Goal: Transaction & Acquisition: Obtain resource

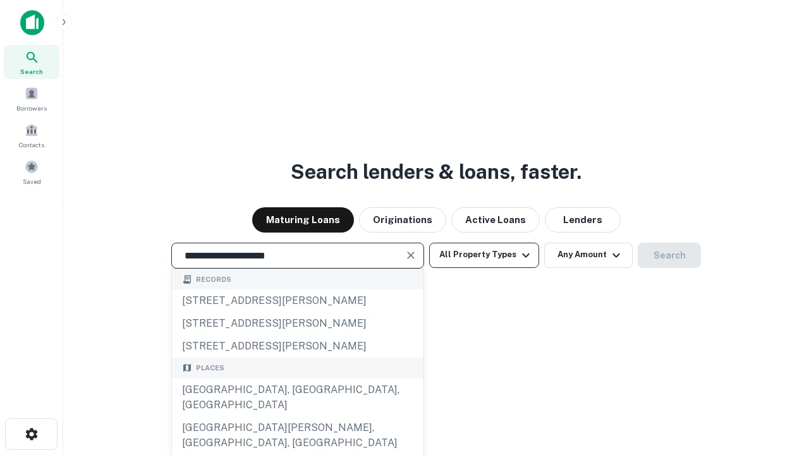
click at [297, 416] on div "[GEOGRAPHIC_DATA], [GEOGRAPHIC_DATA], [GEOGRAPHIC_DATA]" at bounding box center [297, 397] width 251 height 38
click at [484, 255] on button "All Property Types" at bounding box center [484, 255] width 110 height 25
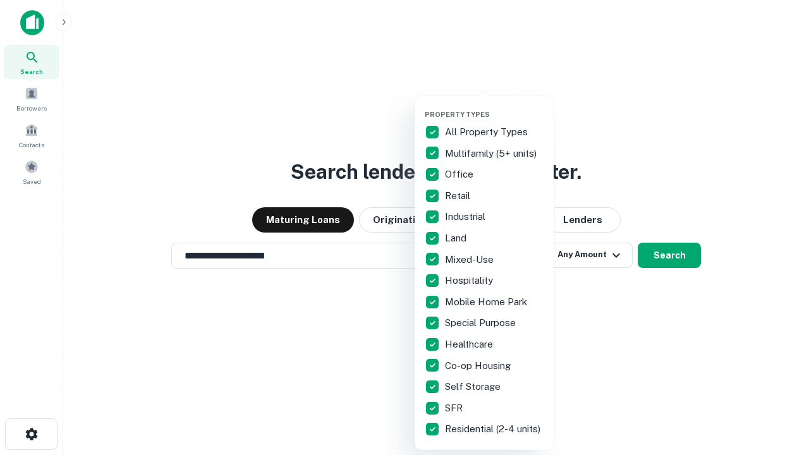
type input "**********"
click at [494, 106] on button "button" at bounding box center [494, 106] width 139 height 1
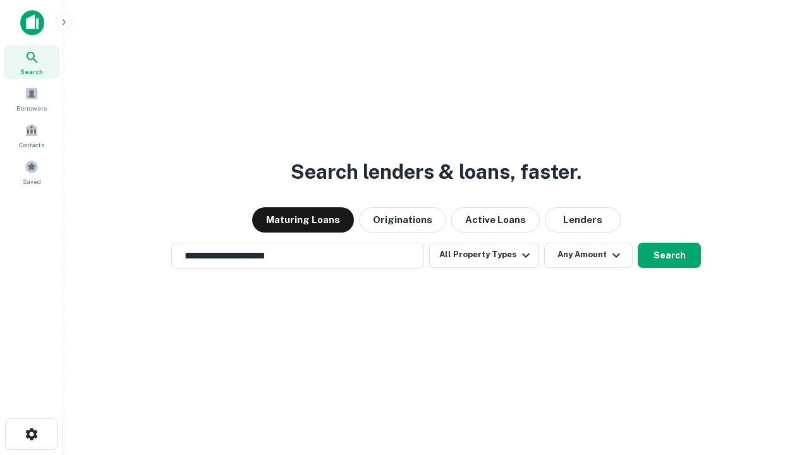
scroll to position [8, 152]
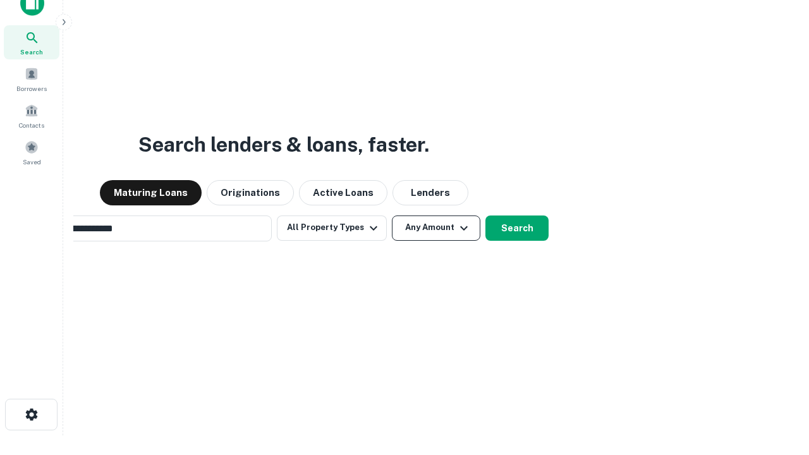
click at [392, 215] on button "Any Amount" at bounding box center [436, 227] width 88 height 25
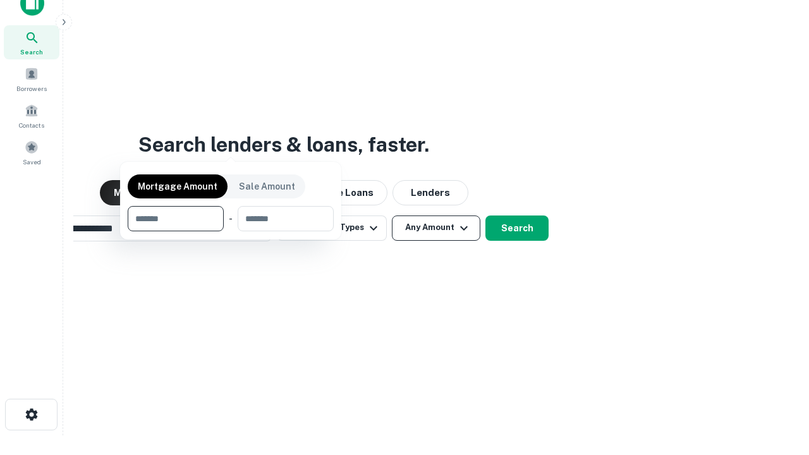
scroll to position [20, 0]
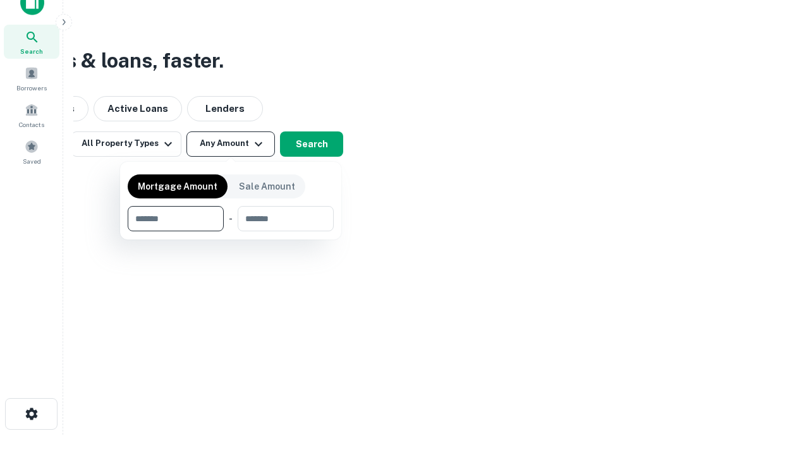
type input "*******"
click at [231, 231] on button "button" at bounding box center [231, 231] width 206 height 1
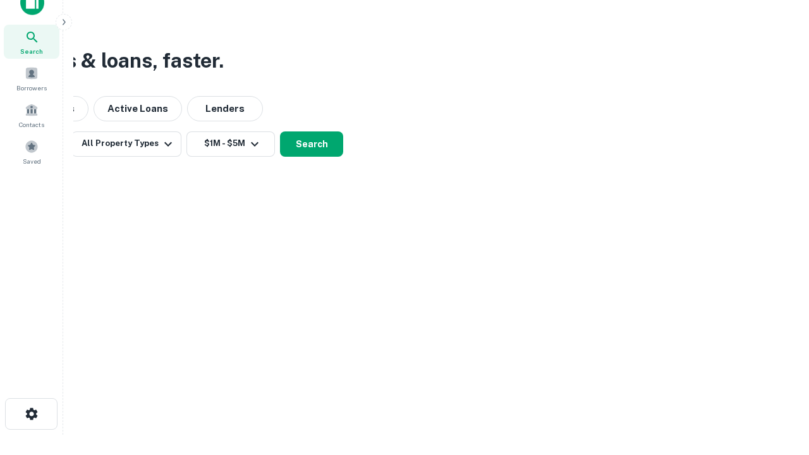
scroll to position [8, 233]
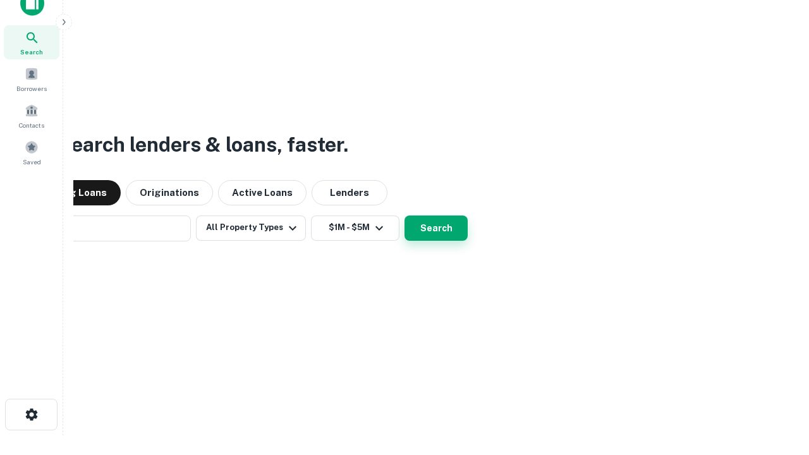
click at [404, 215] on button "Search" at bounding box center [435, 227] width 63 height 25
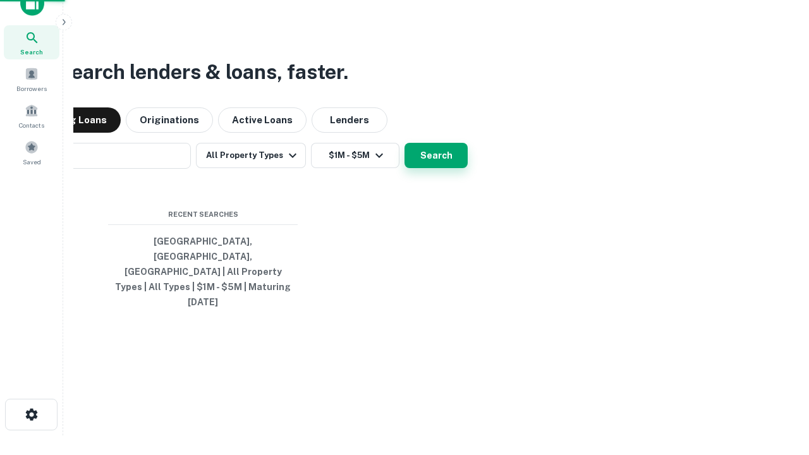
scroll to position [33, 358]
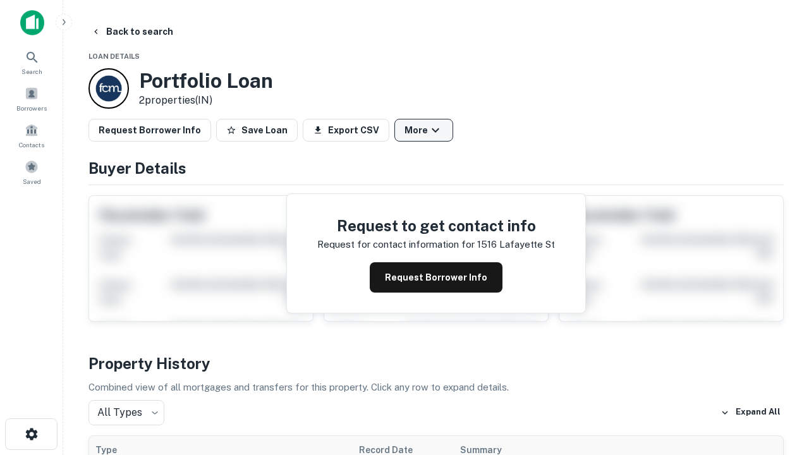
click at [423, 130] on button "More" at bounding box center [423, 130] width 59 height 23
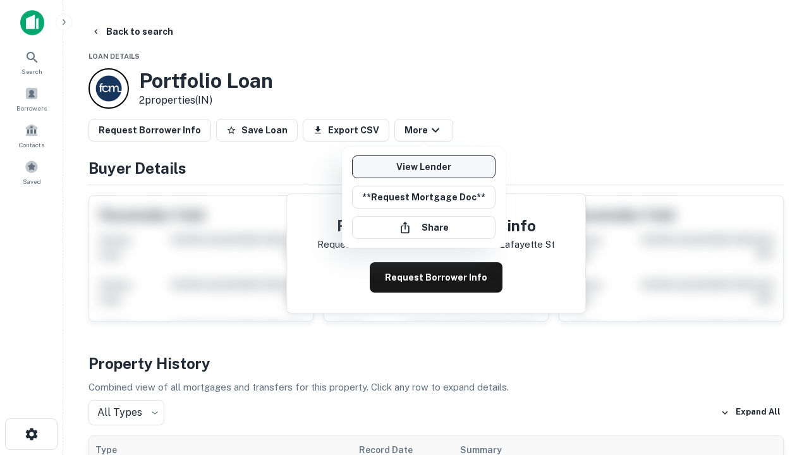
click at [423, 167] on link "View Lender" at bounding box center [423, 166] width 143 height 23
